Goal: Use online tool/utility: Utilize a website feature to perform a specific function

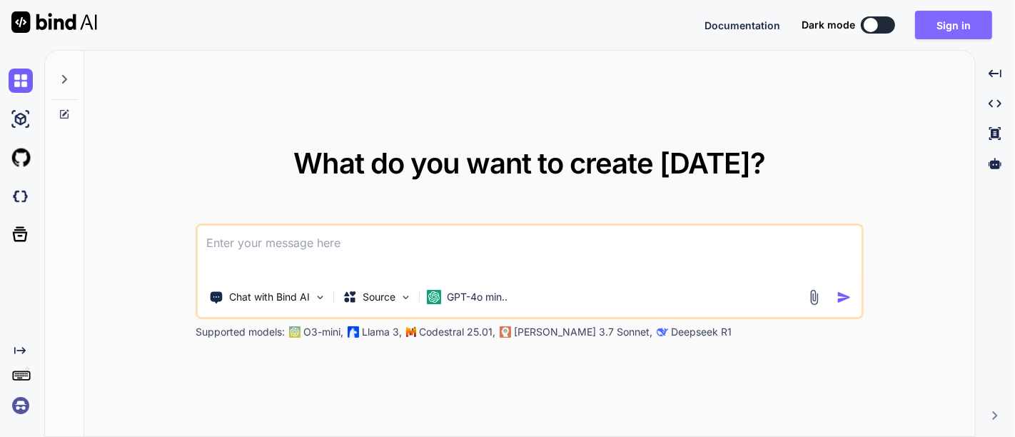
click at [963, 27] on button "Sign in" at bounding box center [953, 25] width 77 height 29
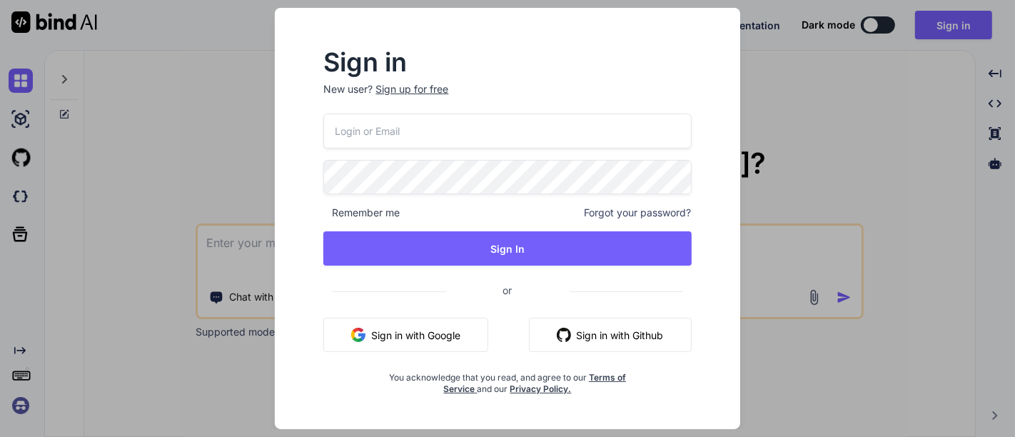
click at [530, 136] on input "email" at bounding box center [507, 131] width 368 height 35
type input "[EMAIL_ADDRESS][DOMAIN_NAME]"
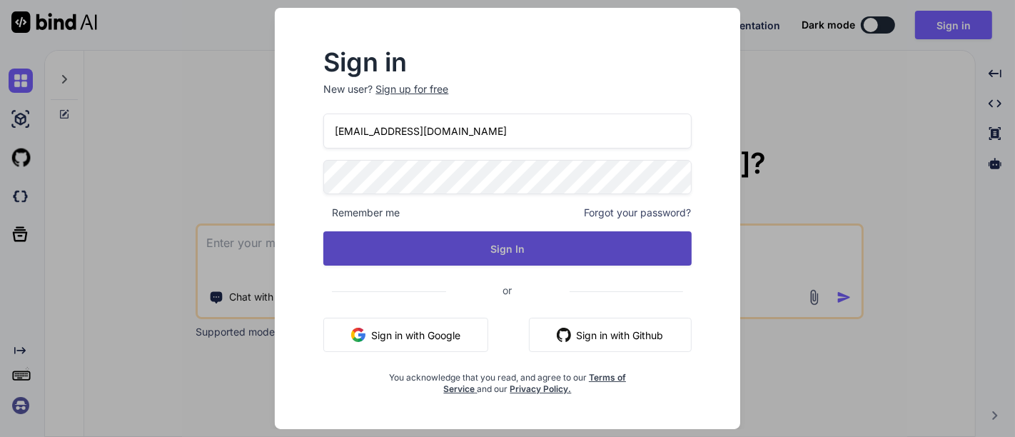
click at [508, 250] on button "Sign In" at bounding box center [507, 248] width 368 height 34
click at [487, 246] on button "Sign In" at bounding box center [507, 248] width 368 height 34
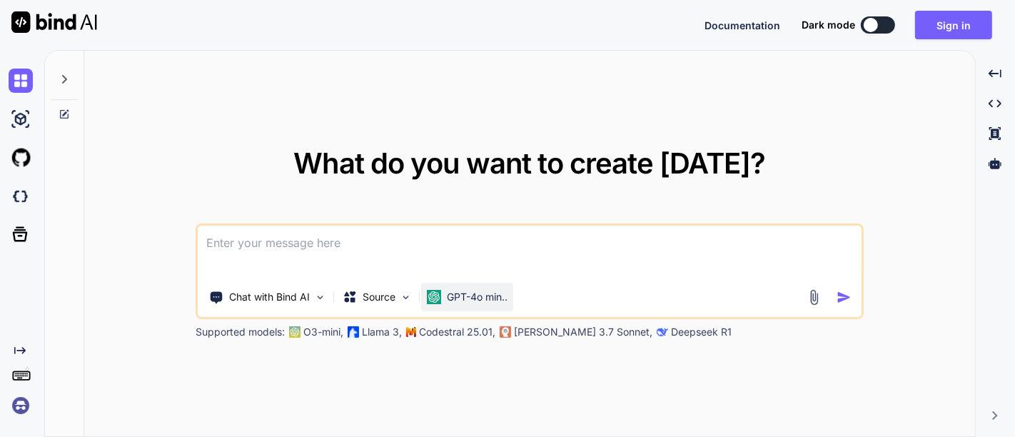
click at [459, 300] on p "GPT-4o min.." at bounding box center [477, 297] width 61 height 14
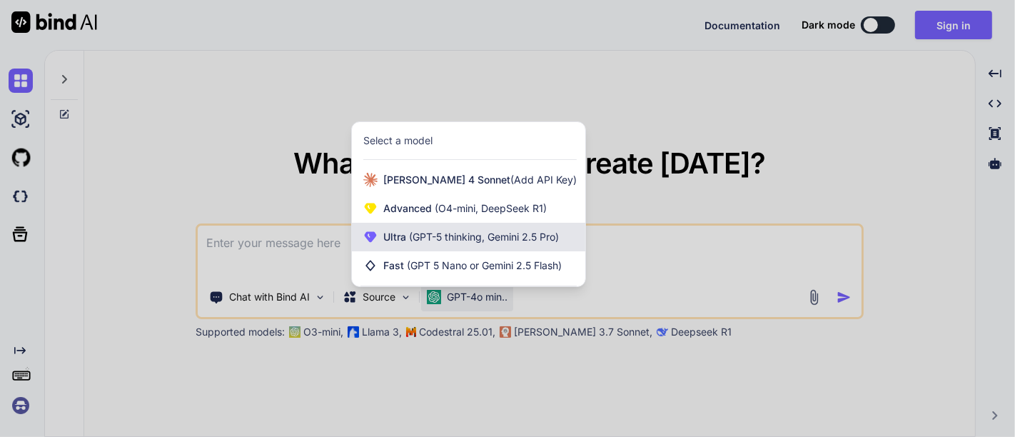
click at [472, 244] on div "Ultra (GPT-5 thinking, Gemini 2.5 Pro)" at bounding box center [468, 237] width 233 height 29
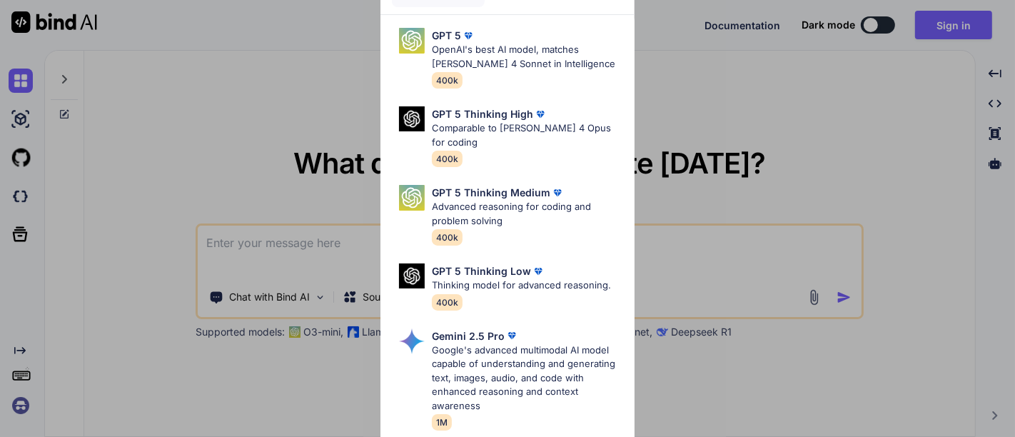
scroll to position [186, 0]
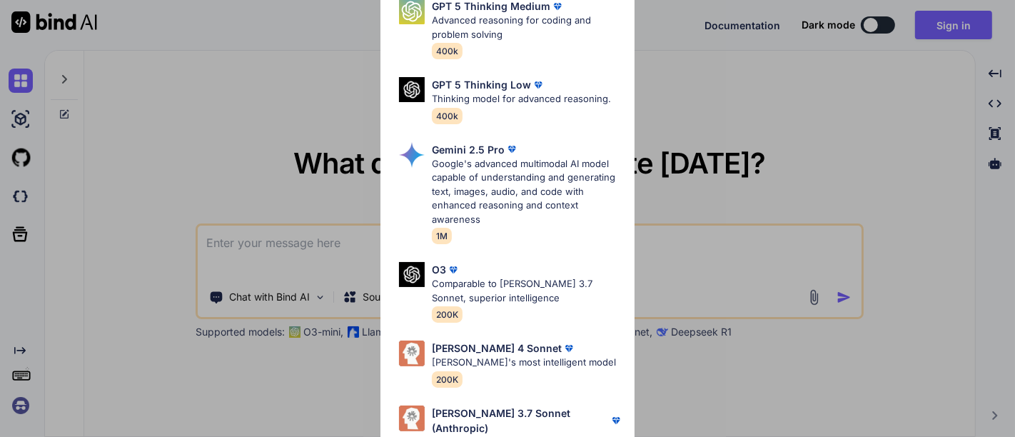
click at [729, 134] on div "Ultra Models GPT 5 OpenAI's best AI model, matches [PERSON_NAME] 4 Sonnet in In…" at bounding box center [507, 218] width 1015 height 437
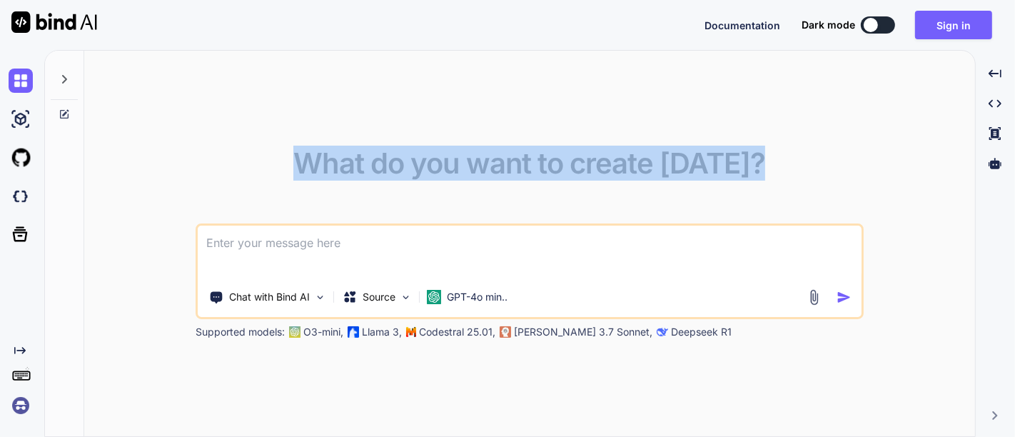
drag, startPoint x: 729, startPoint y: 134, endPoint x: 543, endPoint y: 256, distance: 222.4
click at [543, 256] on div "What do you want to create [DATE]? Chat with Bind AI Source GPT-4o min.. Suppor…" at bounding box center [529, 244] width 891 height 387
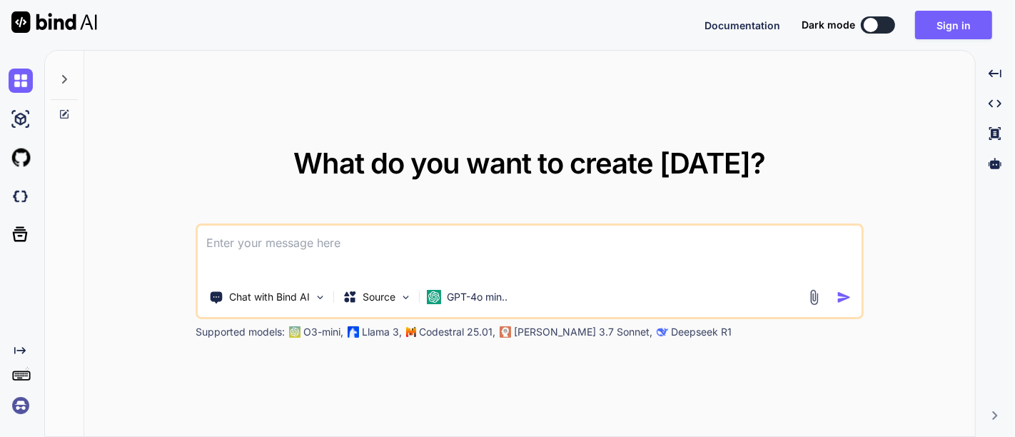
click at [543, 256] on textarea at bounding box center [530, 252] width 664 height 53
click at [473, 298] on p "GPT-4o min.." at bounding box center [477, 297] width 61 height 14
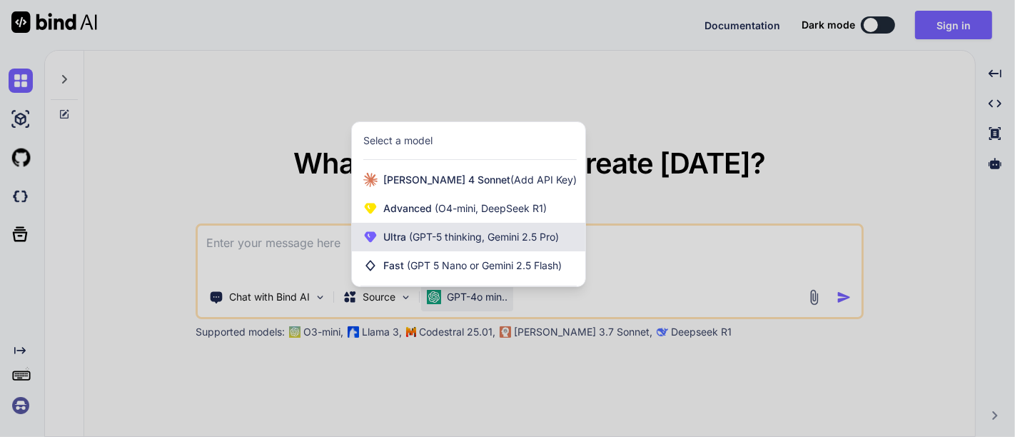
click at [457, 235] on span "(GPT-5 thinking, Gemini 2.5 Pro)" at bounding box center [482, 237] width 153 height 12
type textarea "x"
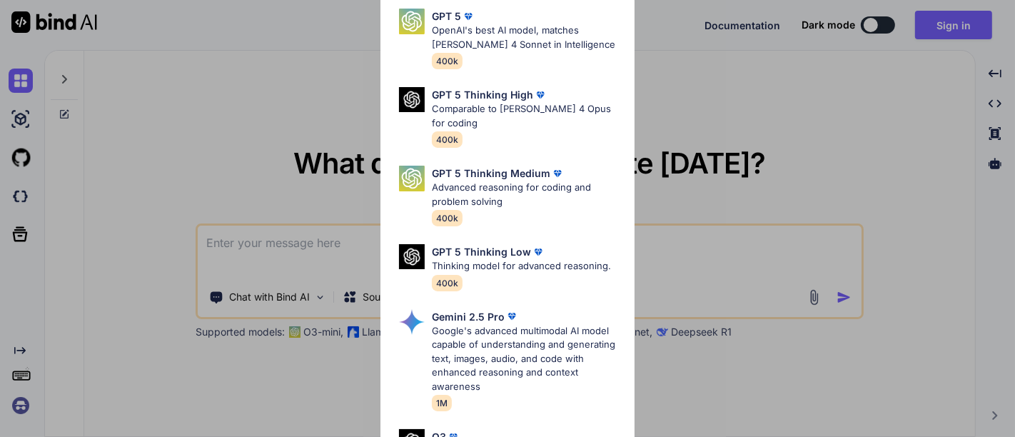
scroll to position [0, 0]
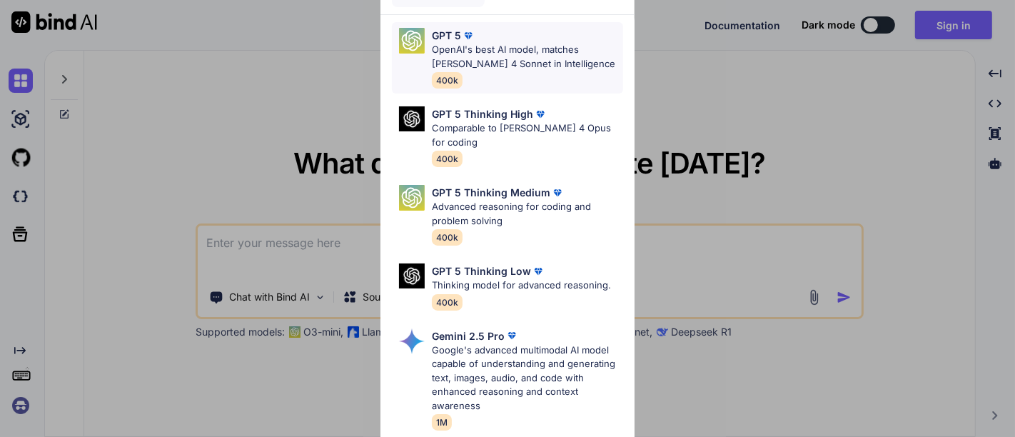
click at [442, 31] on p "GPT 5" at bounding box center [446, 35] width 29 height 15
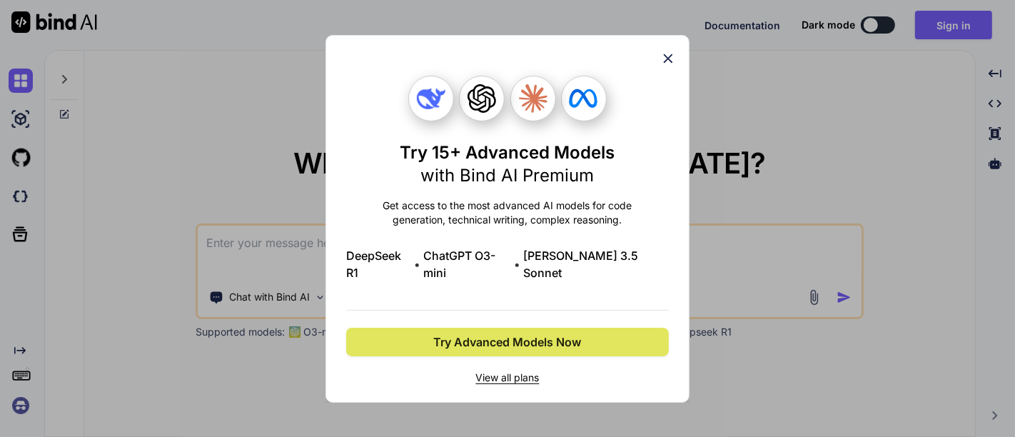
click at [500, 333] on span "Try Advanced Models Now" at bounding box center [508, 341] width 148 height 17
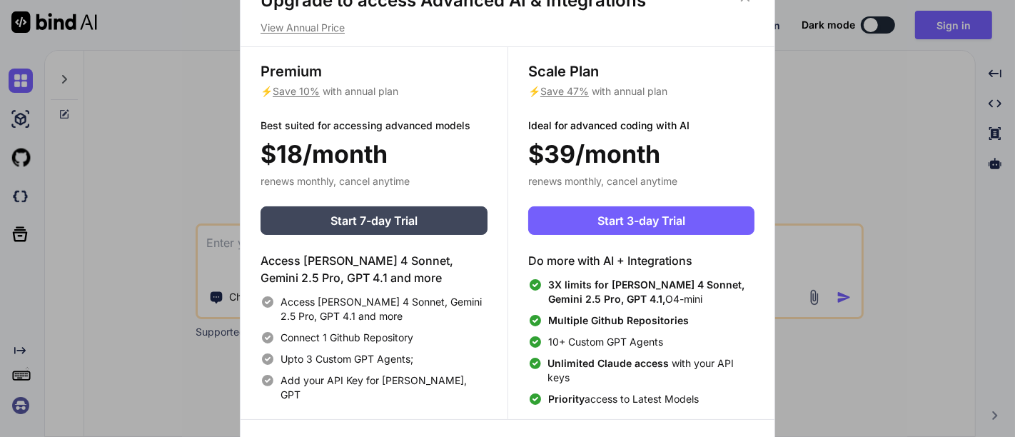
click at [830, 95] on div "Upgrade to access Advanced AI & Integrations View Annual Price Premium ⚡ Save 1…" at bounding box center [507, 218] width 1015 height 437
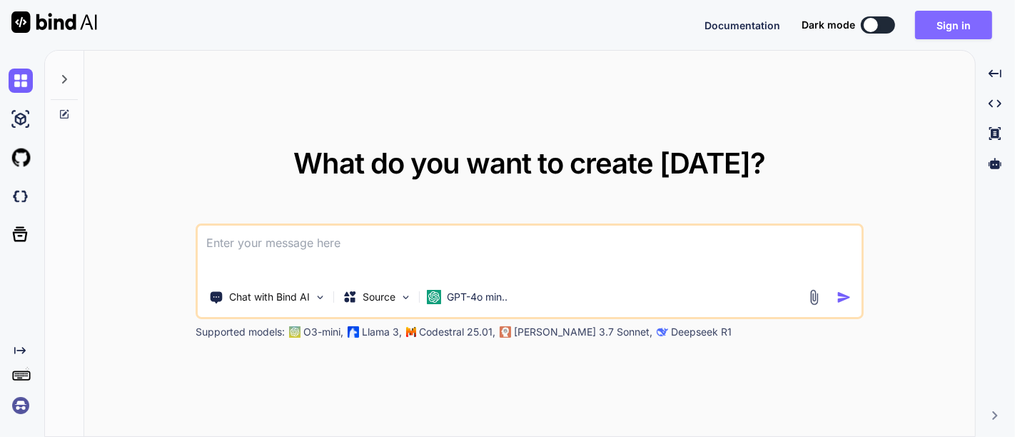
click at [934, 23] on button "Sign in" at bounding box center [953, 25] width 77 height 29
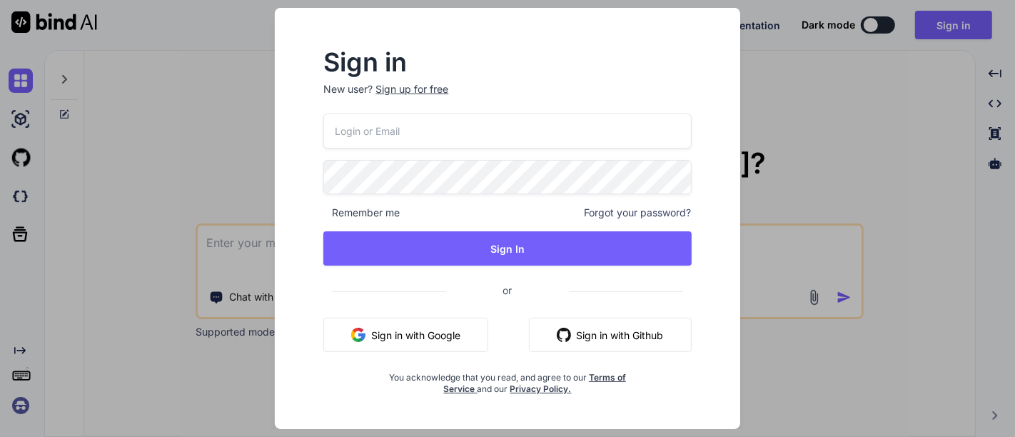
click at [572, 139] on input "email" at bounding box center [507, 131] width 368 height 35
type input "[EMAIL_ADDRESS][DOMAIN_NAME]"
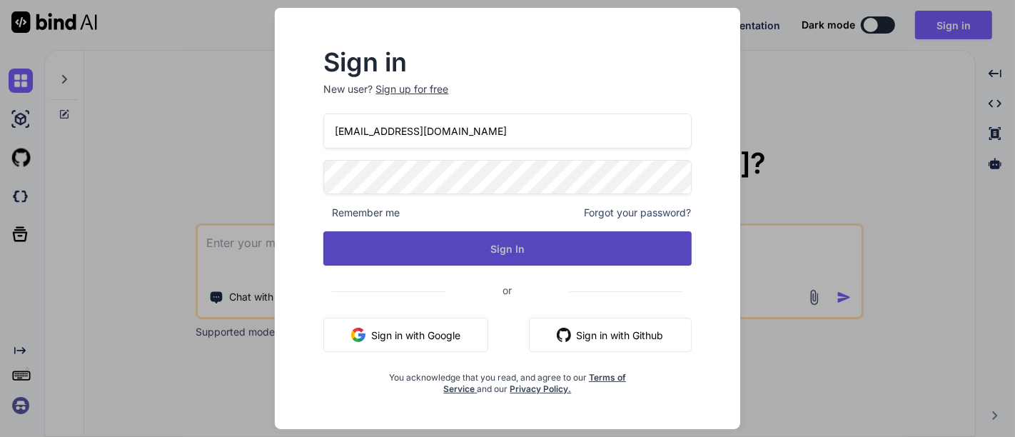
click at [526, 251] on button "Sign In" at bounding box center [507, 248] width 368 height 34
click at [477, 251] on button "Sign In" at bounding box center [507, 248] width 368 height 34
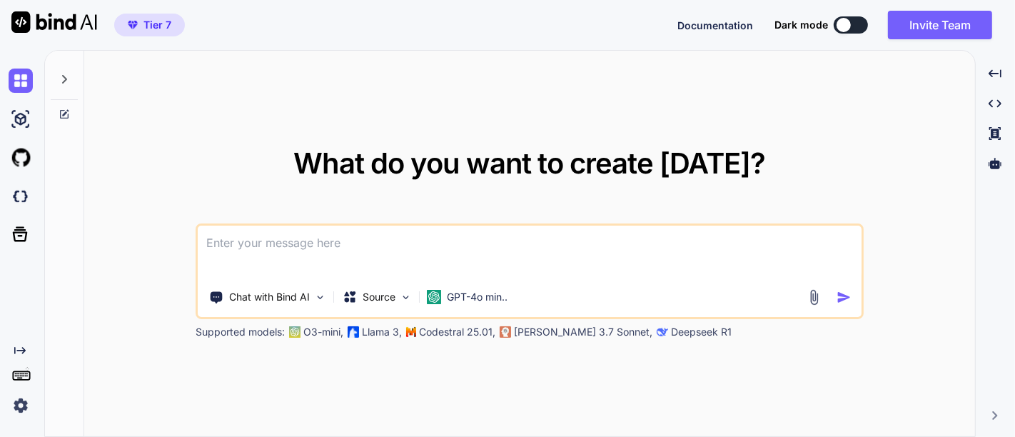
click at [20, 408] on img at bounding box center [21, 405] width 24 height 24
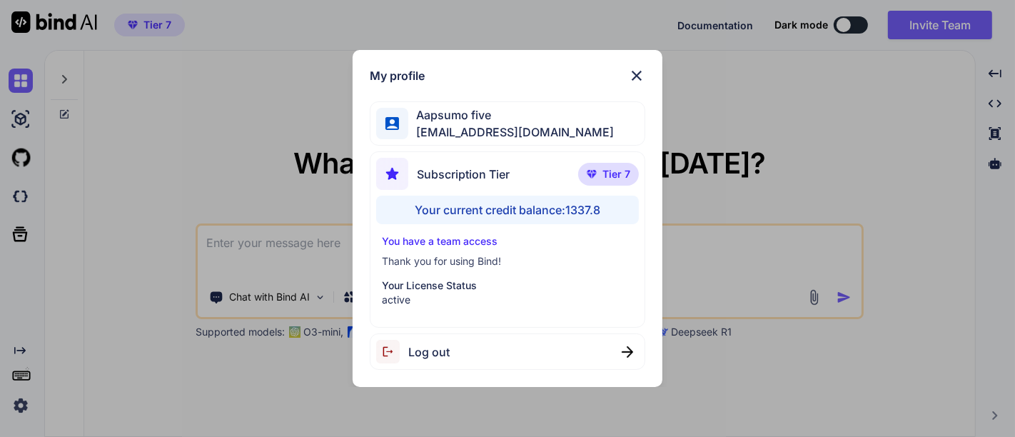
click at [635, 68] on img at bounding box center [636, 75] width 17 height 17
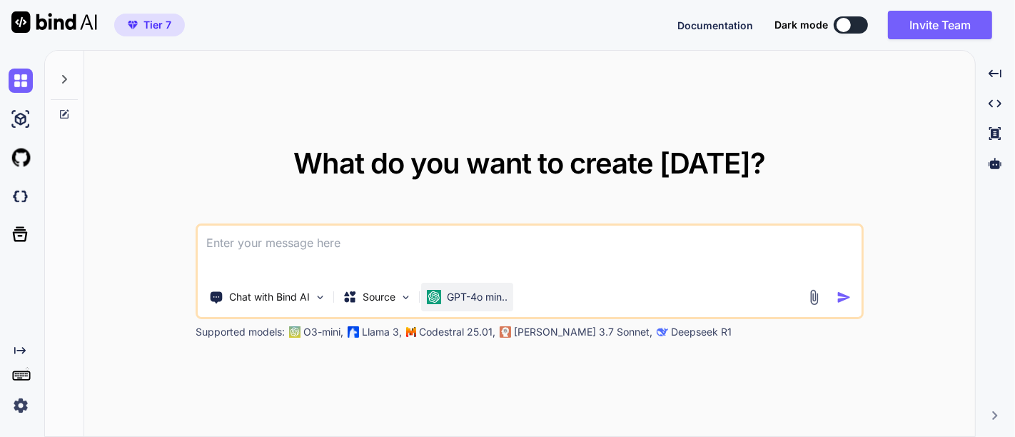
click at [449, 301] on p "GPT-4o min.." at bounding box center [477, 297] width 61 height 14
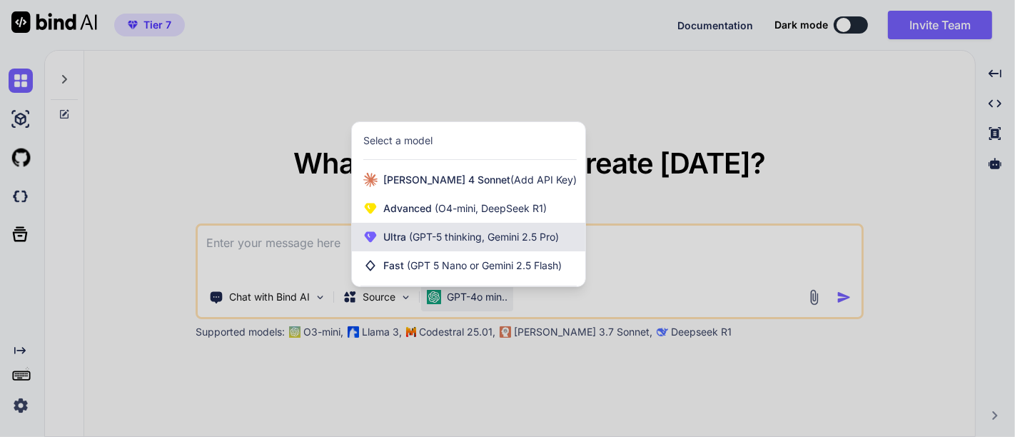
click at [464, 237] on span "(GPT-5 thinking, Gemini 2.5 Pro)" at bounding box center [482, 237] width 153 height 12
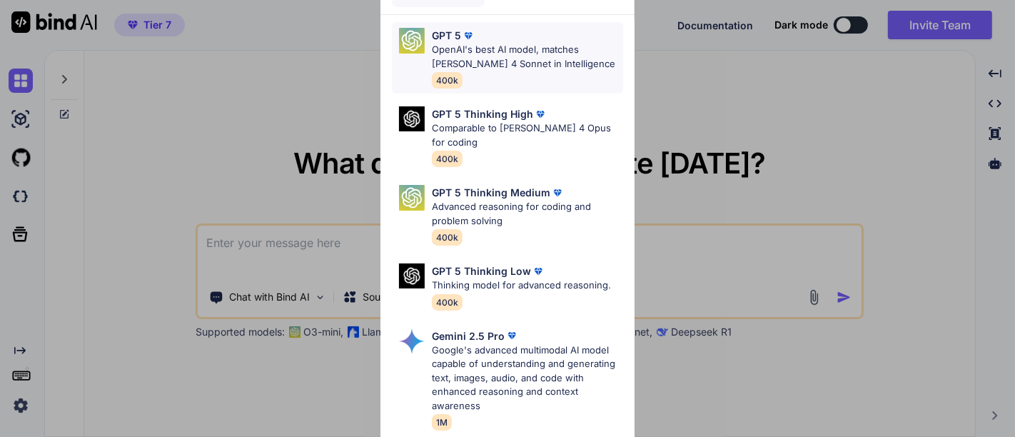
click at [448, 36] on p "GPT 5" at bounding box center [446, 35] width 29 height 15
type textarea "x"
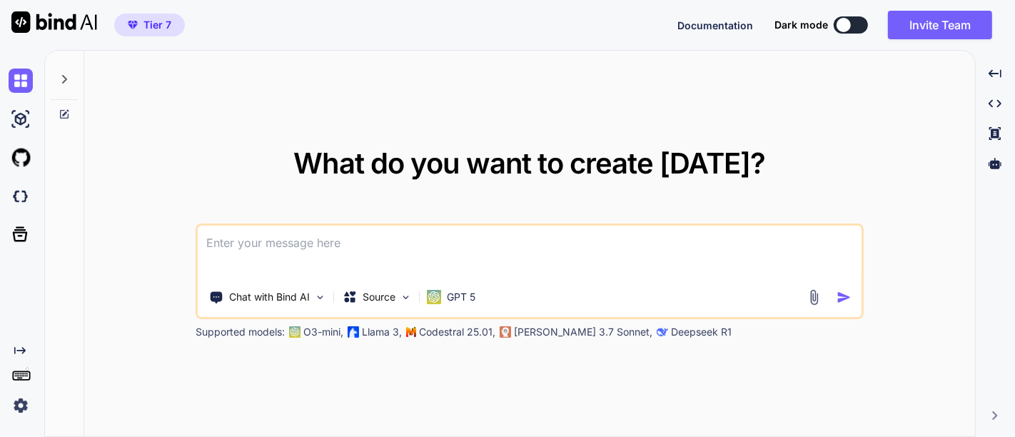
click at [363, 254] on textarea at bounding box center [530, 252] width 664 height 53
paste textarea "## Loremipsu Dolors a Consectetu Adip Elits Doeiu temp incididun Utlabor etdolo…"
type textarea "## Loremipsu Dolors a Consectetu Adip Elits Doeiu temp incididun Utlabor etdolo…"
type textarea "x"
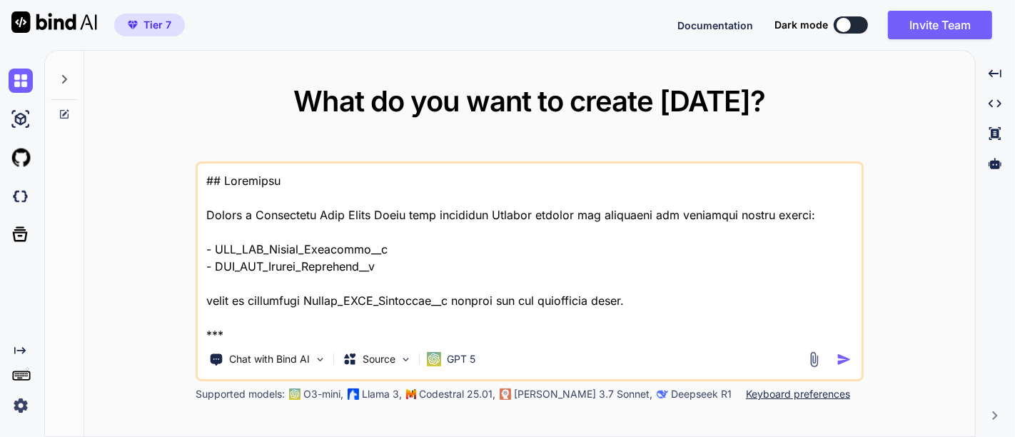
scroll to position [1286, 0]
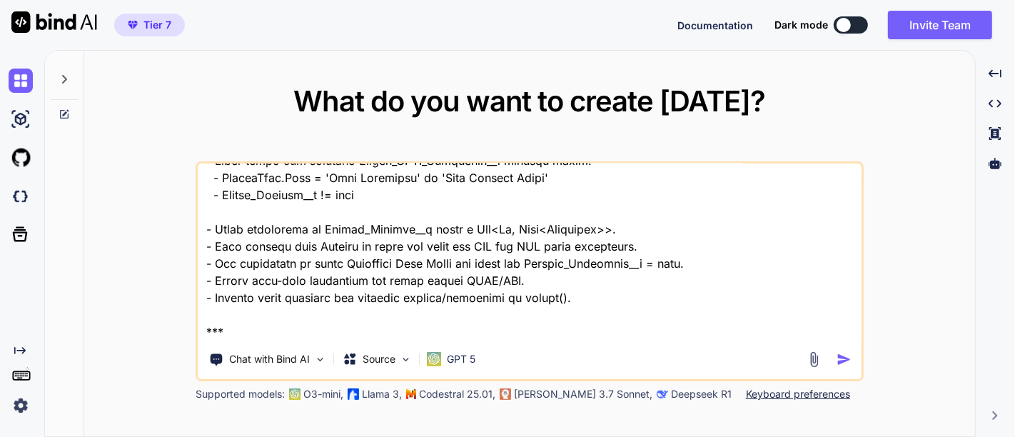
type textarea "## Loremipsu Dolors a Consectetu Adip Elits Doeiu temp incididun Utlabor etdolo…"
click at [840, 357] on img "button" at bounding box center [844, 359] width 15 height 15
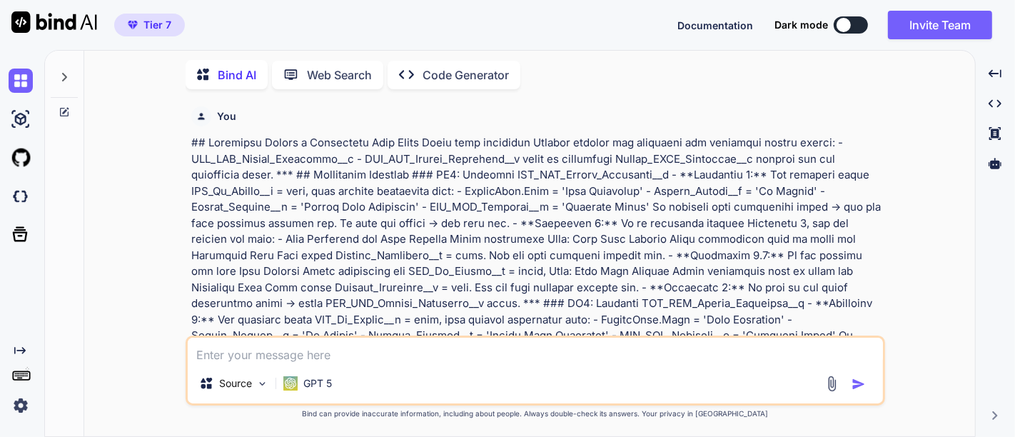
scroll to position [221, 0]
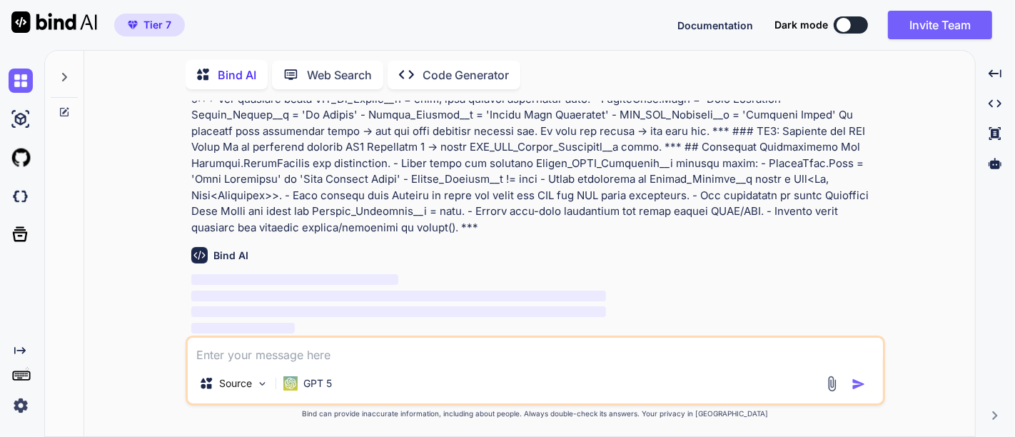
type textarea "x"
